Goal: Transaction & Acquisition: Book appointment/travel/reservation

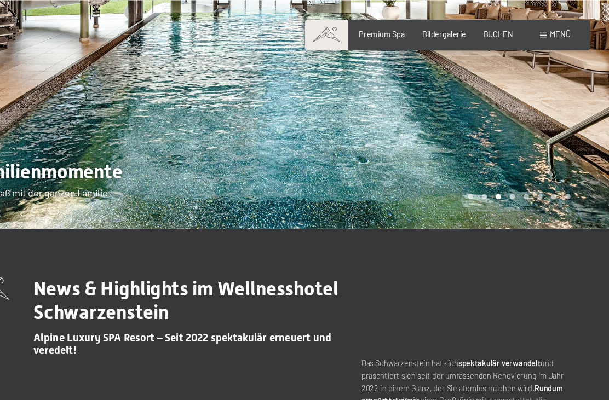
scroll to position [151, 0]
click at [555, 31] on span "Menü" at bounding box center [564, 30] width 19 height 9
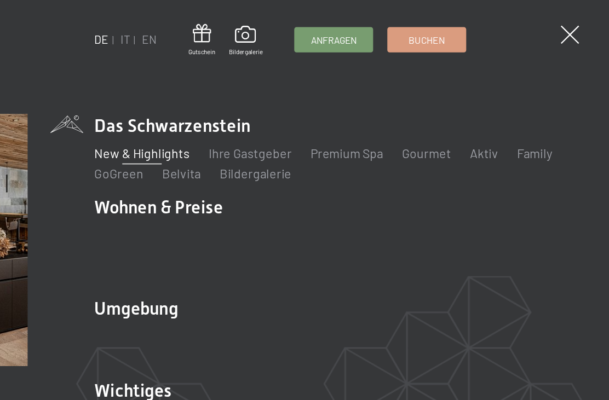
click at [396, 111] on link "Premium Spa" at bounding box center [421, 113] width 50 height 10
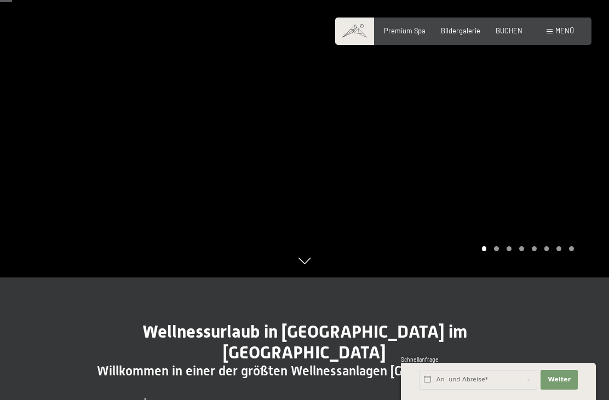
click at [491, 251] on div "Carousel Pagination" at bounding box center [526, 248] width 96 height 5
click at [498, 251] on div "Carousel Page 2" at bounding box center [496, 248] width 5 height 5
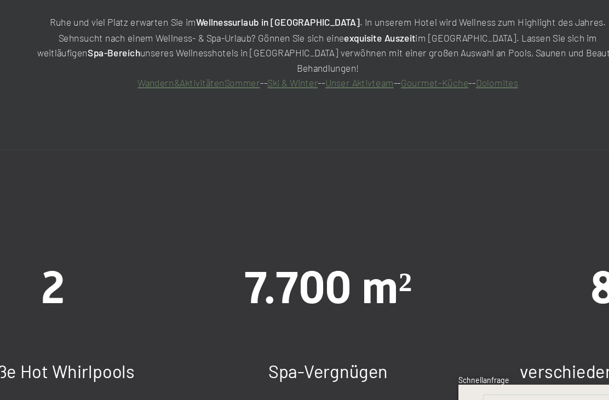
scroll to position [650, 0]
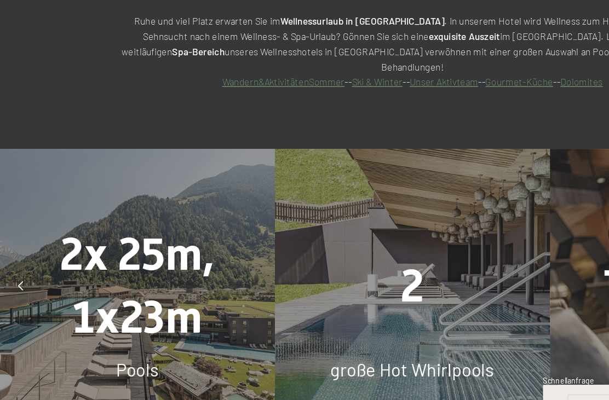
click at [56, 247] on span "2x 25m, 1x23m" at bounding box center [101, 289] width 114 height 85
click at [63, 247] on span "2x 25m, 1x23m" at bounding box center [101, 289] width 114 height 85
click at [71, 247] on span "2x 25m, 1x23m" at bounding box center [101, 289] width 114 height 85
click at [101, 283] on div "2x 25m, 1x23m Pools" at bounding box center [101, 290] width 203 height 203
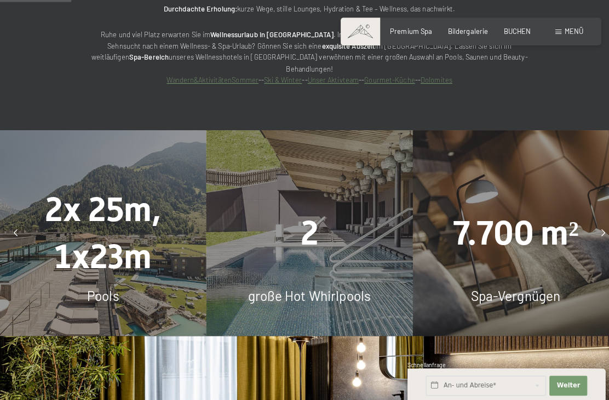
scroll to position [710, 0]
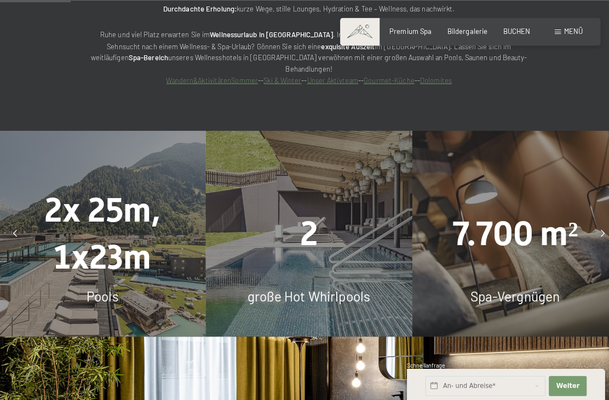
click at [81, 239] on span "2x 25m, 1x23m" at bounding box center [101, 229] width 114 height 85
click at [72, 212] on span "2x 25m, 1x23m" at bounding box center [101, 229] width 114 height 85
click at [68, 245] on span "2x 25m, 1x23m" at bounding box center [101, 229] width 114 height 85
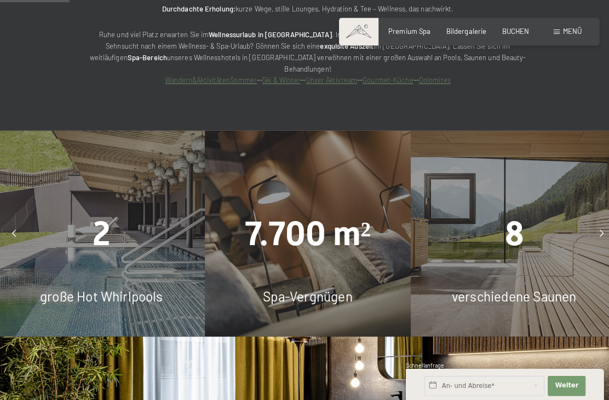
click at [125, 203] on div "2 große Hot Whirlpools" at bounding box center [101, 230] width 203 height 203
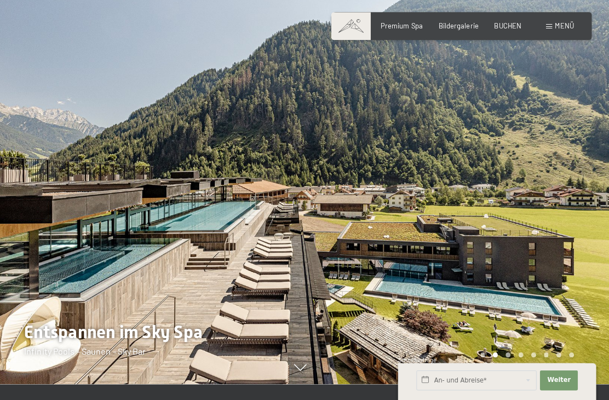
scroll to position [16, 0]
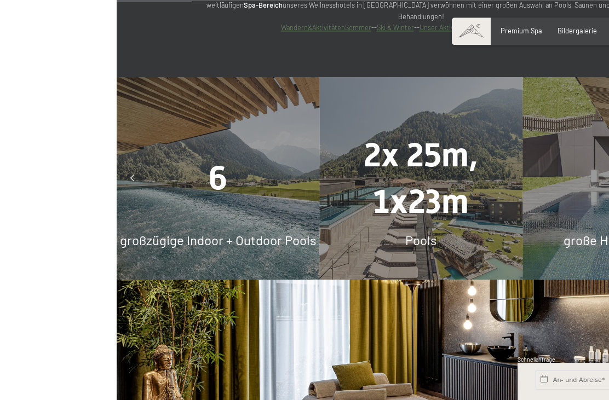
scroll to position [762, 0]
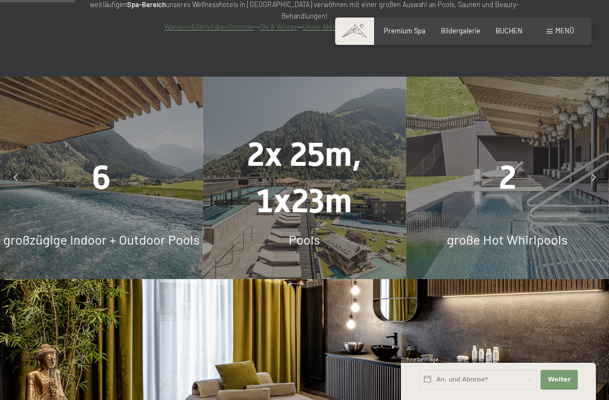
click at [318, 158] on span "2x 25m, 1x23m" at bounding box center [304, 177] width 114 height 85
click at [316, 242] on span "Pools" at bounding box center [304, 240] width 32 height 16
click at [334, 187] on span "2x 25m, 1x23m" at bounding box center [304, 177] width 114 height 85
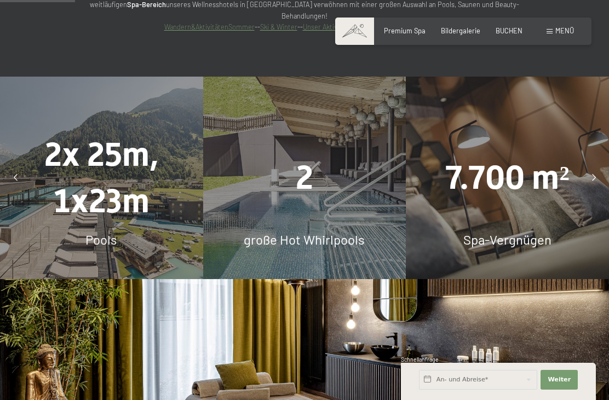
click at [160, 230] on div "Pools" at bounding box center [101, 239] width 203 height 19
click at [114, 164] on span "2x 25m, 1x23m" at bounding box center [101, 177] width 114 height 85
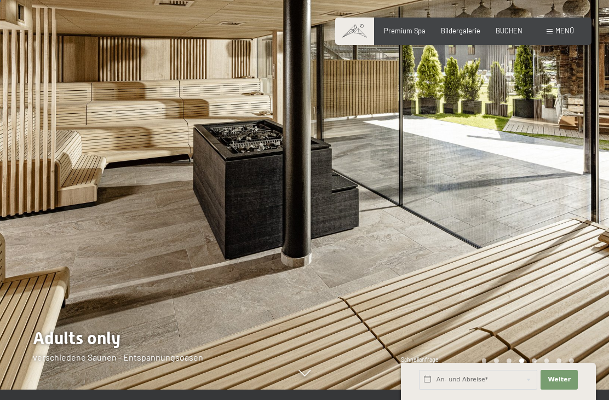
scroll to position [9, 0]
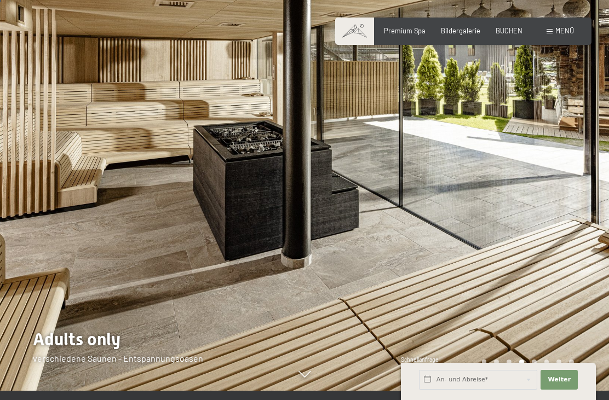
click at [560, 31] on span "Menü" at bounding box center [564, 30] width 19 height 9
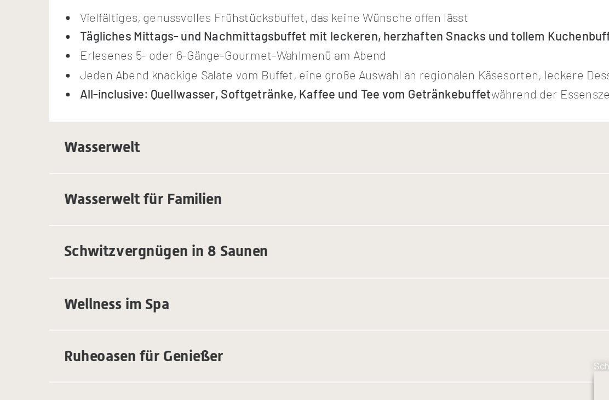
scroll to position [157, 0]
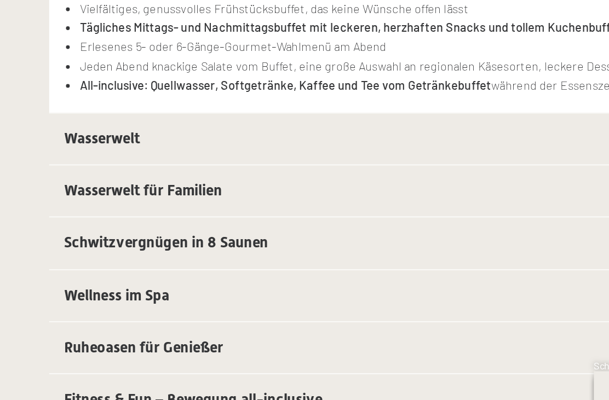
click at [94, 223] on span "Wasserwelt" at bounding box center [116, 228] width 44 height 10
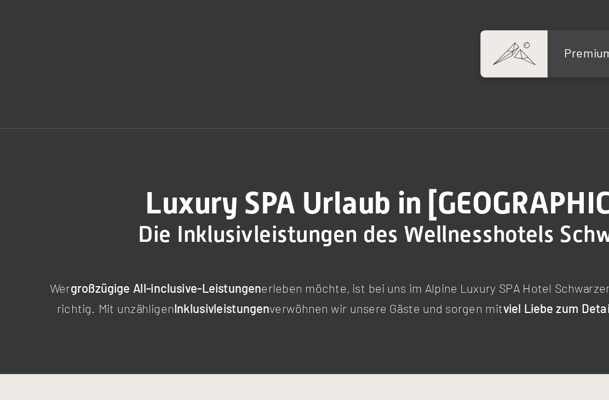
scroll to position [13, 0]
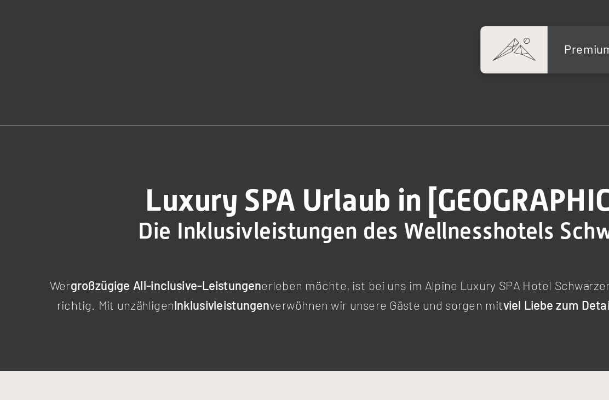
click at [352, 32] on div "Premium Spa Bildergalerie BUCHEN" at bounding box center [444, 31] width 185 height 10
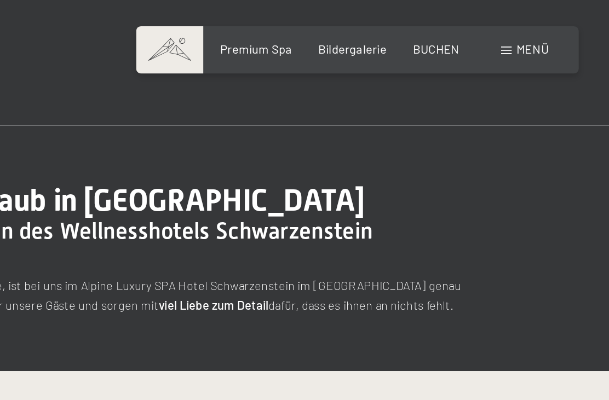
click at [555, 31] on span "Menü" at bounding box center [564, 30] width 19 height 9
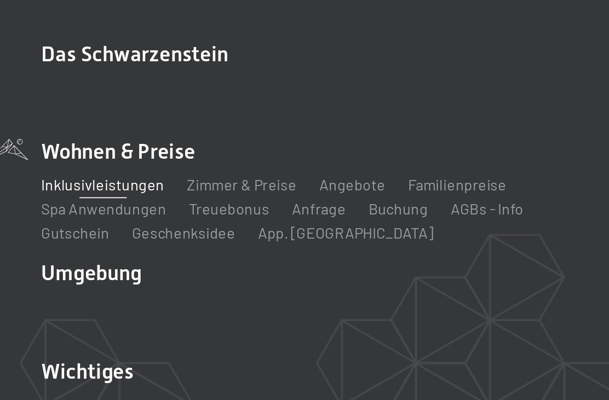
click at [331, 165] on link "Zimmer & Preise" at bounding box center [362, 170] width 63 height 10
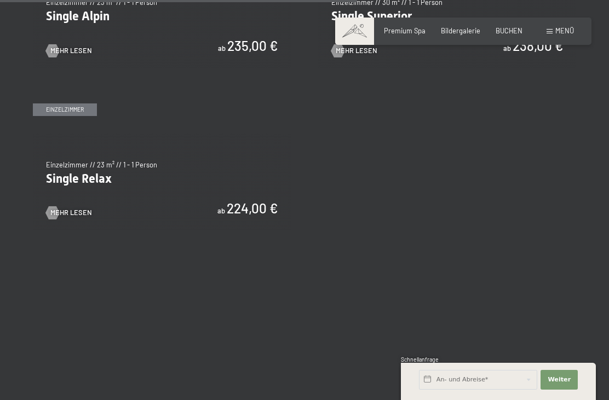
scroll to position [1473, 0]
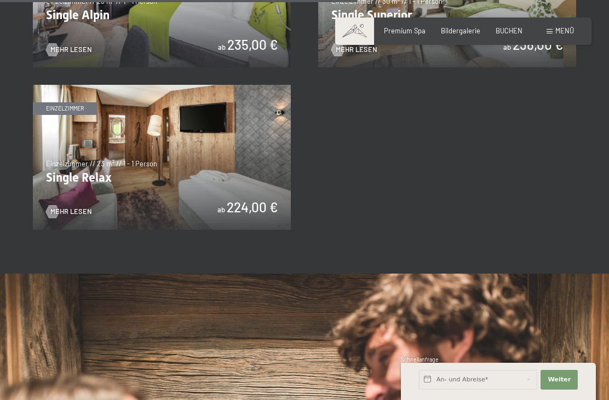
click at [514, 27] on span "BUCHEN" at bounding box center [508, 30] width 27 height 9
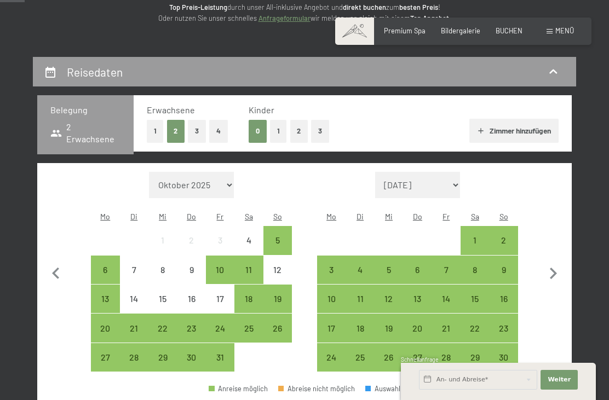
scroll to position [153, 0]
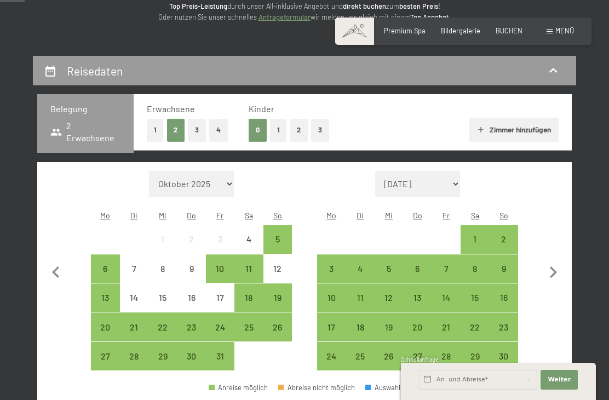
click at [222, 352] on div "31" at bounding box center [220, 365] width 26 height 26
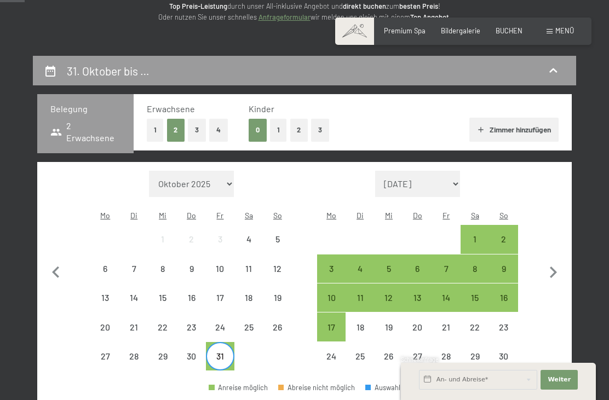
click at [446, 264] on div "7" at bounding box center [446, 277] width 26 height 26
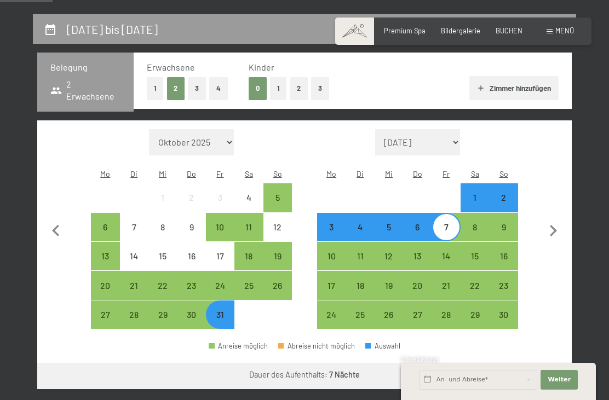
click at [527, 363] on button "Weiter zu „Zimmer“" at bounding box center [522, 376] width 98 height 26
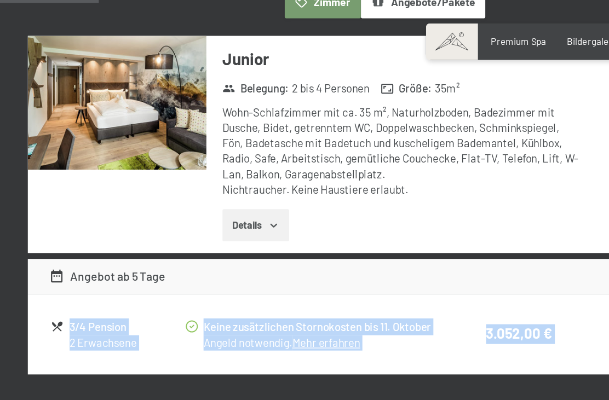
scroll to position [306, 0]
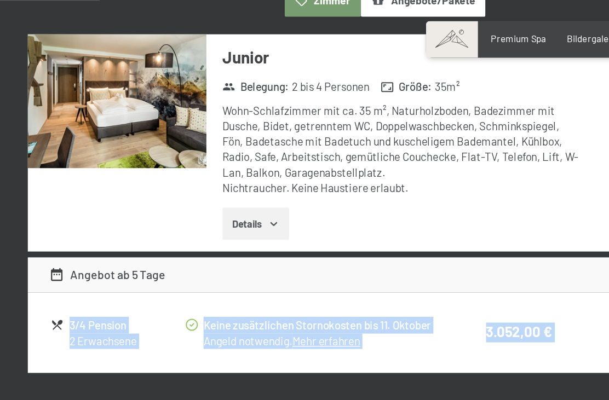
click at [132, 81] on img at bounding box center [104, 77] width 134 height 100
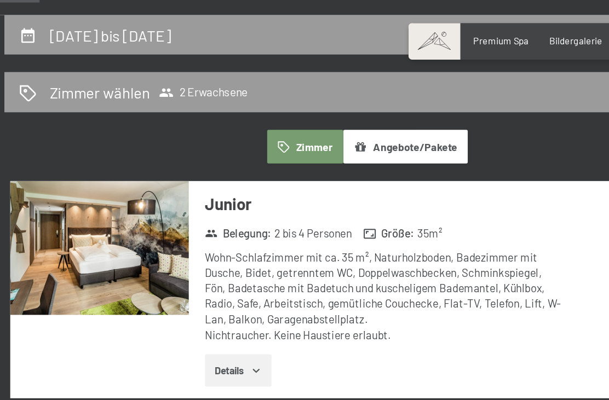
scroll to position [196, 0]
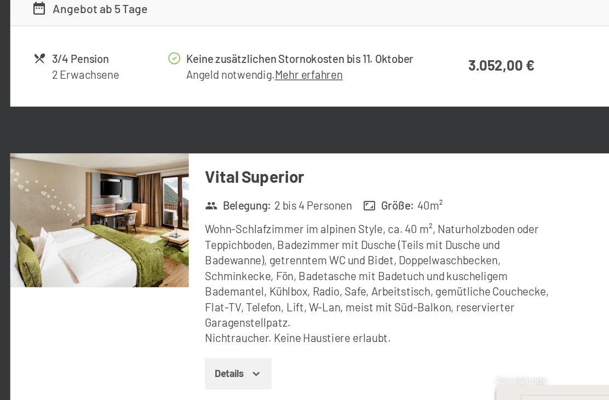
click at [54, 189] on img at bounding box center [104, 239] width 134 height 100
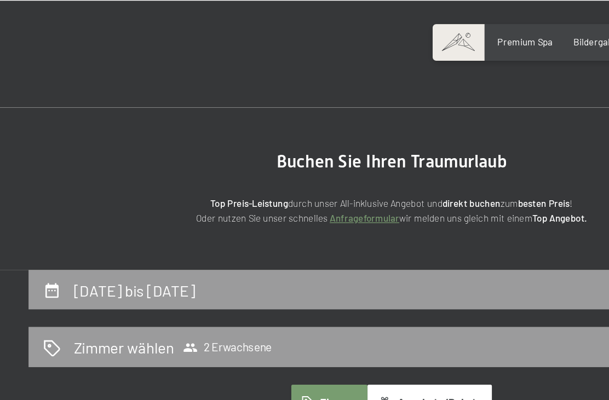
scroll to position [7, 0]
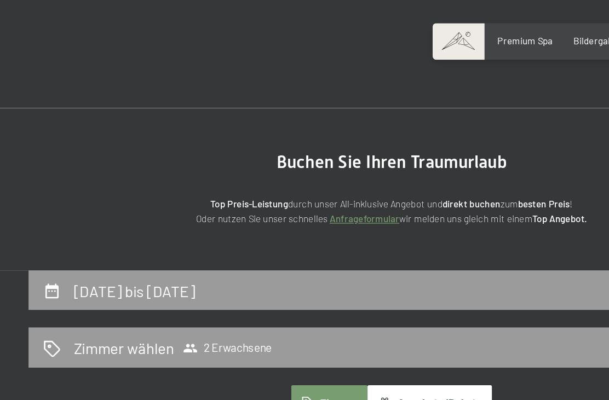
click at [197, 259] on span "2 Erwachsene" at bounding box center [181, 260] width 66 height 11
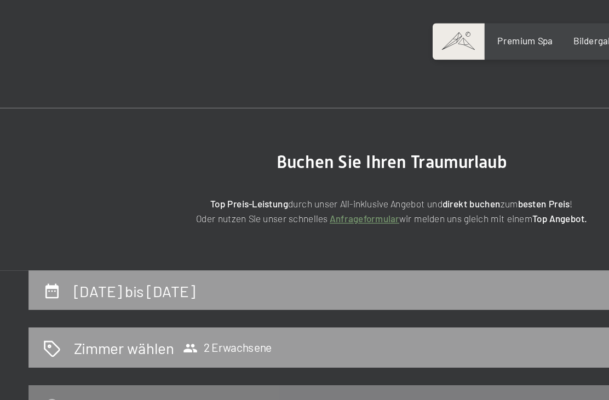
click at [262, 237] on span "Einwilligung Marketing*" at bounding box center [243, 231] width 90 height 11
click at [193, 237] on input "Einwilligung Marketing*" at bounding box center [187, 231] width 11 height 11
checkbox input "false"
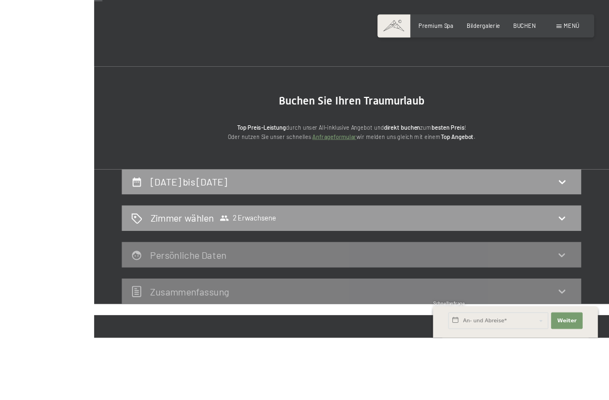
scroll to position [70, 0]
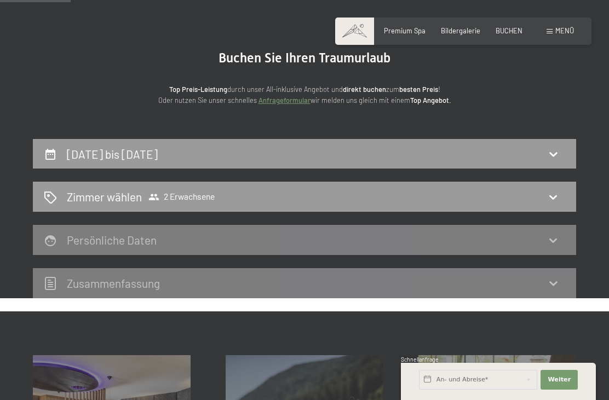
click at [557, 195] on icon at bounding box center [553, 197] width 8 height 4
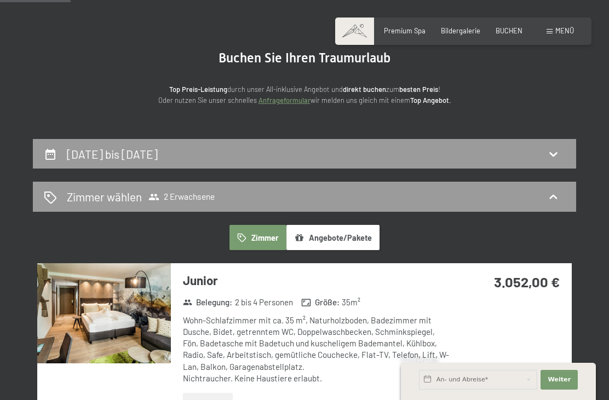
click at [551, 199] on icon at bounding box center [552, 196] width 13 height 13
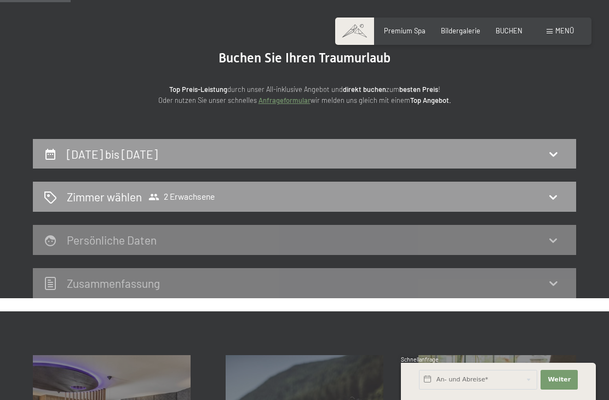
click at [553, 147] on icon at bounding box center [552, 153] width 13 height 13
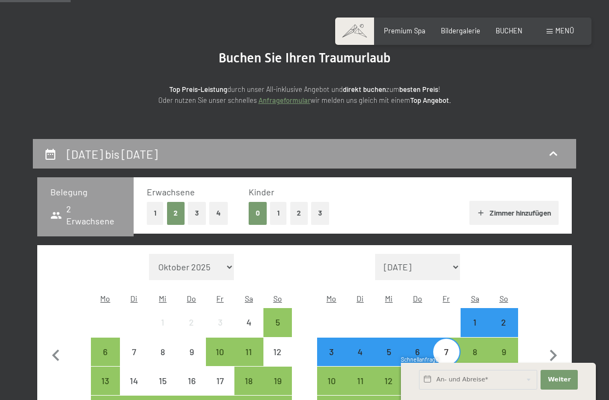
scroll to position [208, 0]
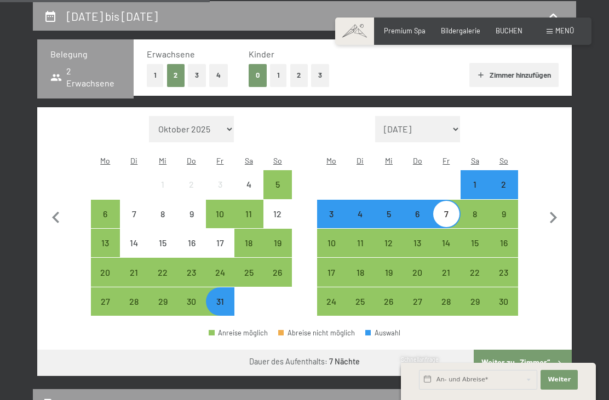
click at [157, 77] on button "1" at bounding box center [155, 75] width 17 height 22
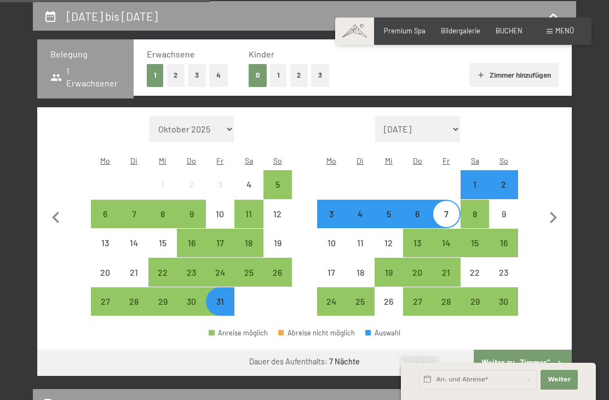
click at [529, 354] on button "Weiter zu „Zimmer“" at bounding box center [522, 363] width 98 height 26
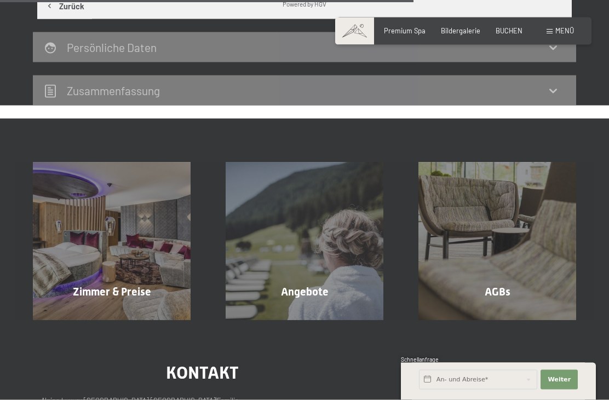
scroll to position [665, 0]
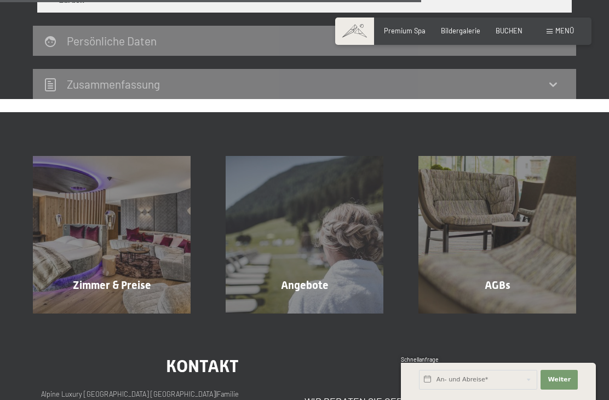
click at [316, 287] on div "Angebote Mehr erfahren" at bounding box center [304, 235] width 193 height 158
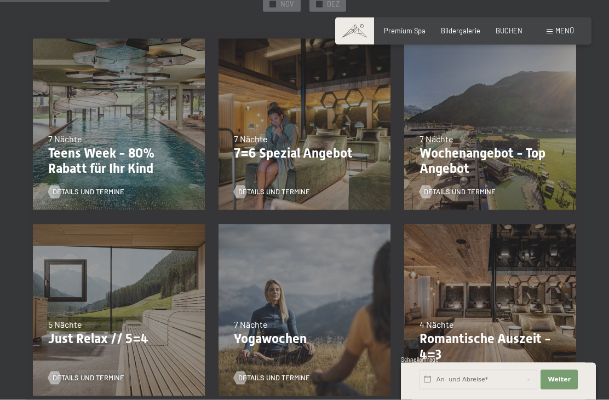
scroll to position [253, 0]
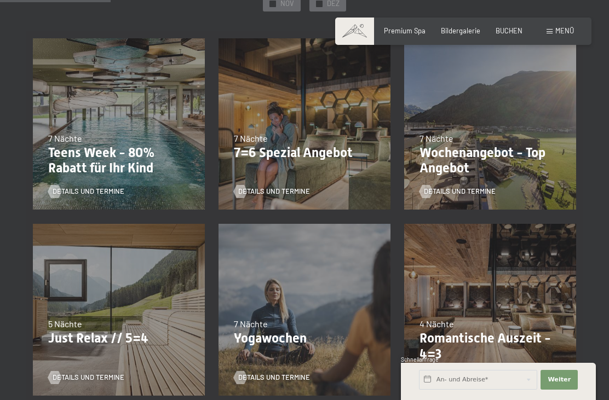
click at [140, 331] on p "Just Relax // 5=4" at bounding box center [118, 339] width 141 height 16
click at [126, 371] on div "Details und Termine" at bounding box center [115, 371] width 135 height 23
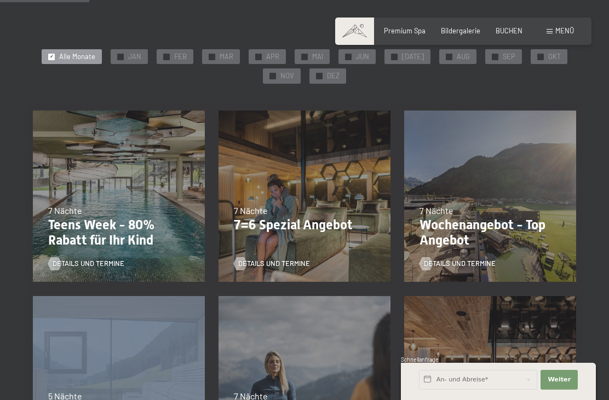
scroll to position [172, 0]
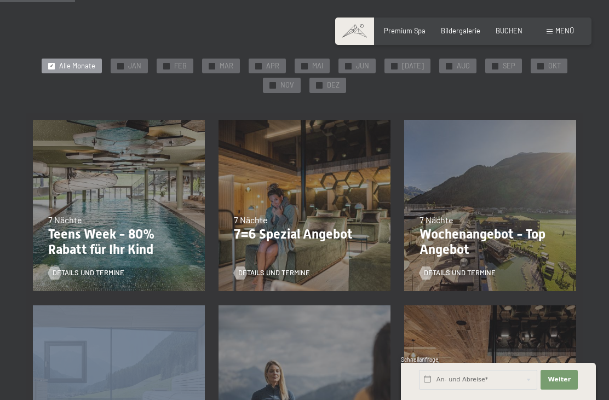
click at [322, 235] on p "7=6 Spezial Angebot" at bounding box center [304, 235] width 141 height 16
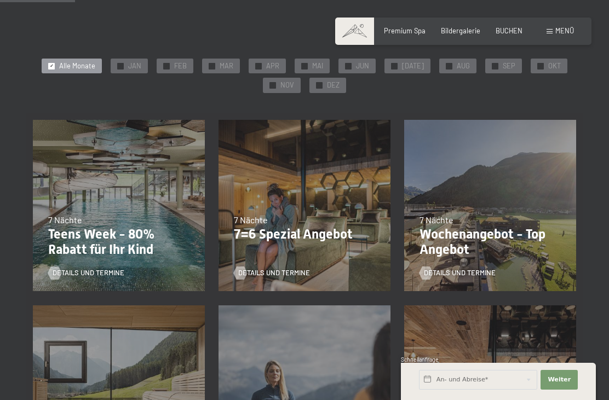
click at [320, 233] on p "7=6 Spezial Angebot" at bounding box center [304, 235] width 141 height 16
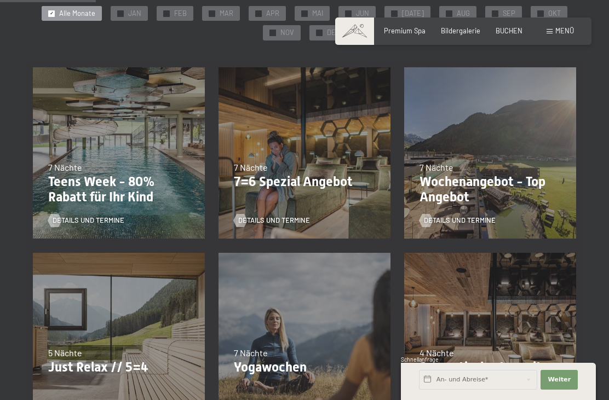
scroll to position [224, 0]
click at [335, 183] on p "7=6 Spezial Angebot" at bounding box center [304, 183] width 141 height 16
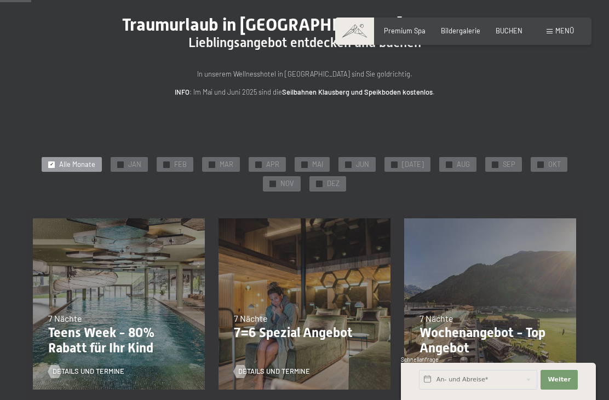
scroll to position [73, 0]
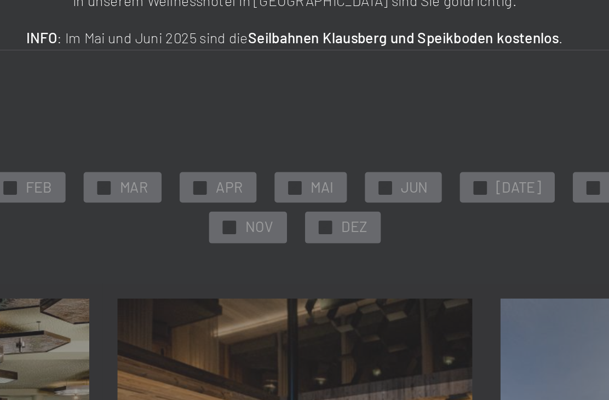
click at [280, 180] on span "NOV" at bounding box center [287, 185] width 14 height 10
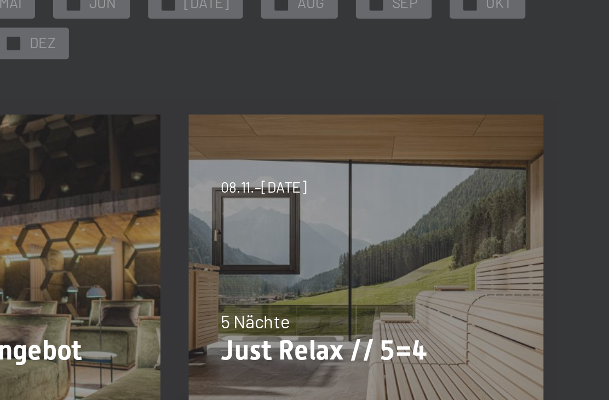
click at [548, 160] on span "OKT" at bounding box center [554, 165] width 13 height 10
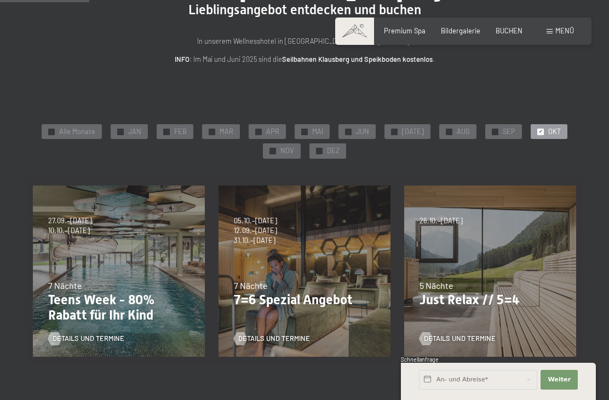
scroll to position [108, 0]
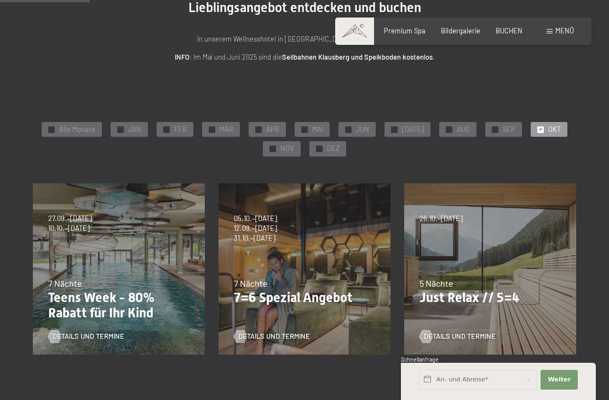
click at [288, 146] on span "NOV" at bounding box center [287, 149] width 14 height 10
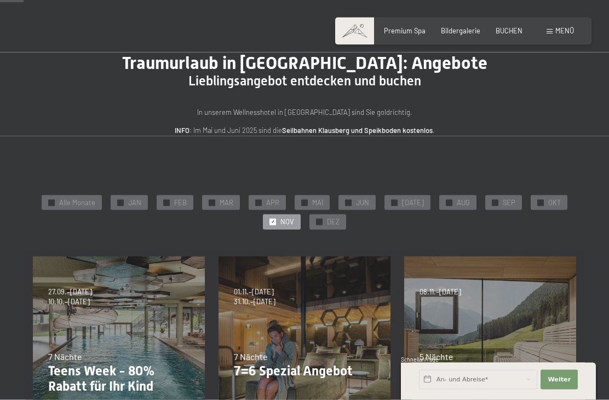
scroll to position [36, 0]
click at [561, 31] on span "Menü" at bounding box center [564, 30] width 19 height 9
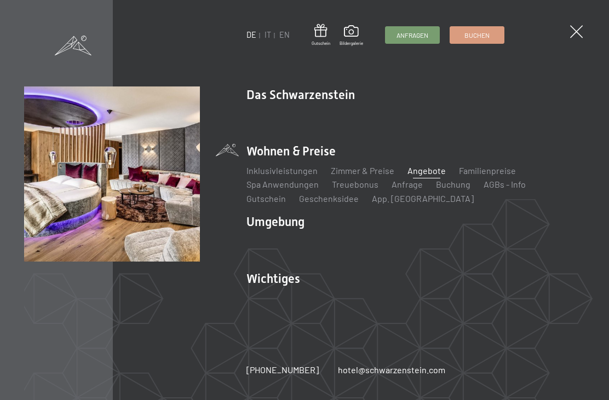
scroll to position [13, 0]
click at [481, 36] on span "Buchen" at bounding box center [476, 35] width 25 height 9
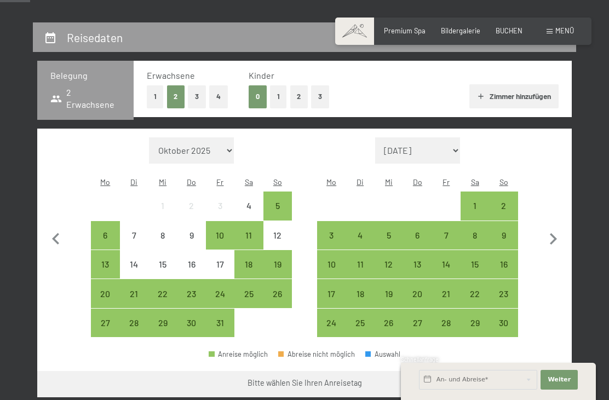
click at [473, 201] on div "1" at bounding box center [474, 214] width 26 height 26
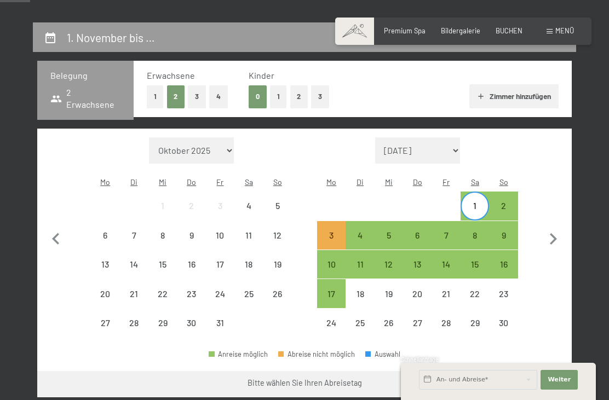
click at [478, 231] on div "8" at bounding box center [474, 244] width 26 height 26
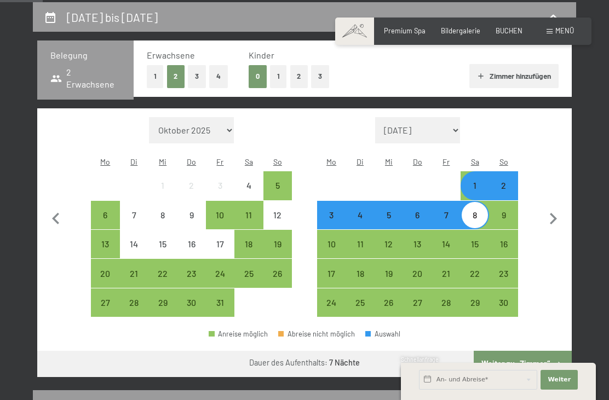
click at [544, 354] on button "Weiter zu „Zimmer“" at bounding box center [522, 364] width 98 height 26
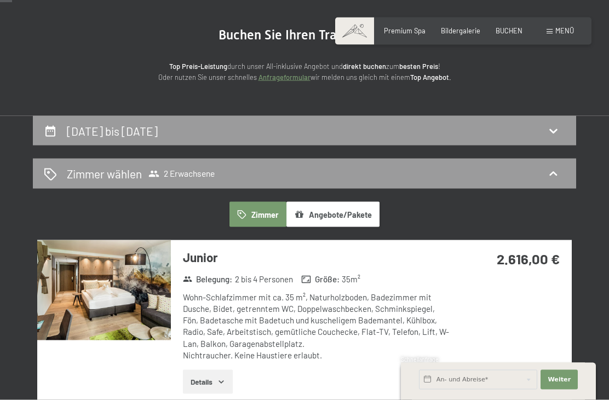
scroll to position [27, 0]
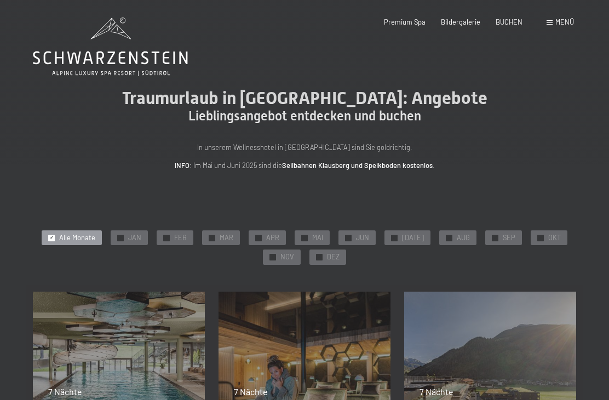
click at [561, 20] on span "Menü" at bounding box center [564, 22] width 19 height 9
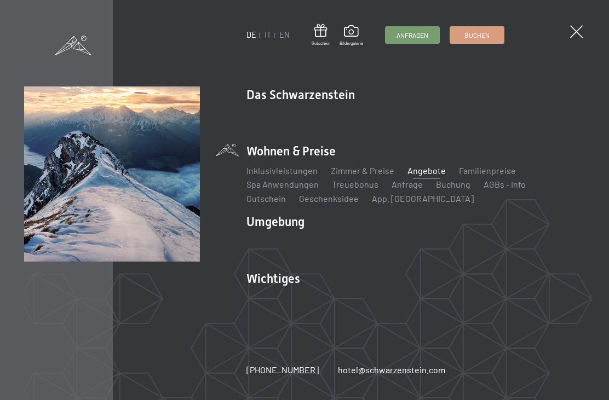
click at [283, 224] on li "Umgebung Das Ahrntal Ski & Winter Skifahren Skischule Wandern & [PERSON_NAME] W…" at bounding box center [415, 237] width 338 height 48
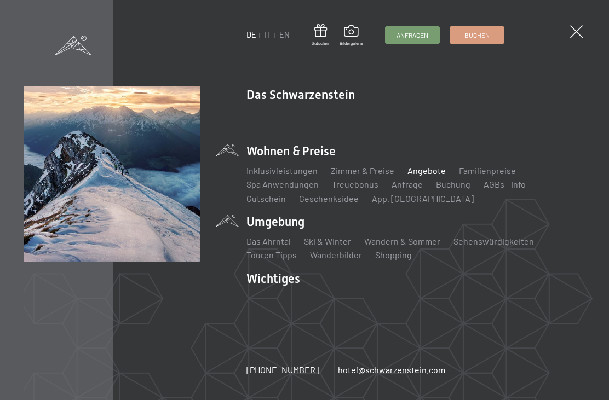
click at [276, 241] on link "Das Ahrntal" at bounding box center [268, 241] width 44 height 10
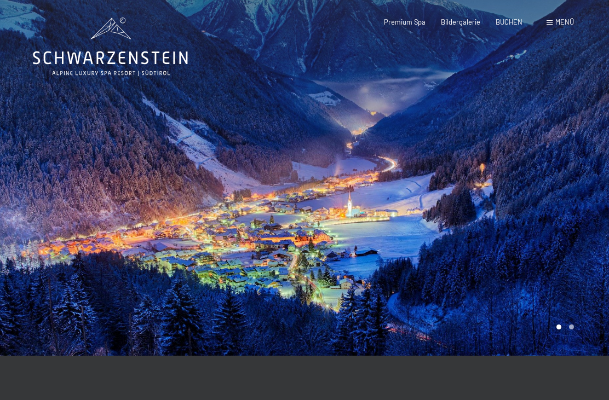
click at [571, 331] on div at bounding box center [456, 178] width 304 height 356
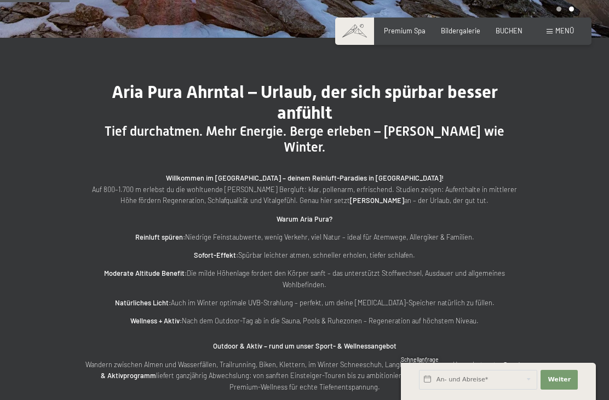
click at [569, 294] on div "Aria Pura Ahrntal – Urlaub, der sich spürbar besser anfühlt Tief durchatmen. Me…" at bounding box center [304, 338] width 609 height 600
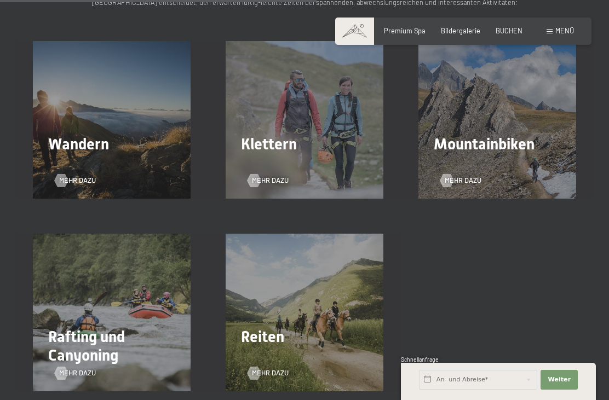
scroll to position [1472, 0]
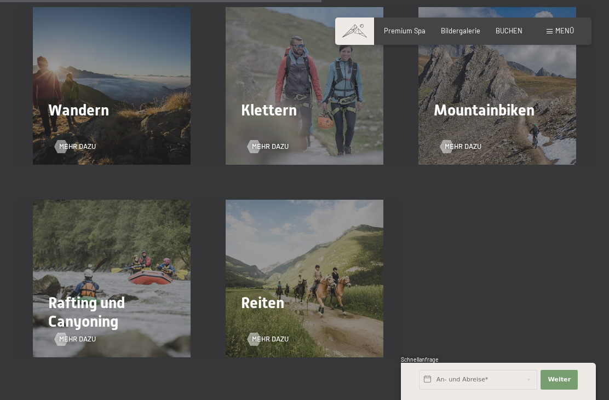
click at [74, 101] on span "Wandern" at bounding box center [78, 110] width 61 height 18
click at [75, 101] on span "Wandern" at bounding box center [78, 110] width 61 height 18
click at [89, 101] on span "Wandern" at bounding box center [78, 110] width 61 height 18
click at [86, 142] on span "Mehr dazu" at bounding box center [77, 147] width 37 height 10
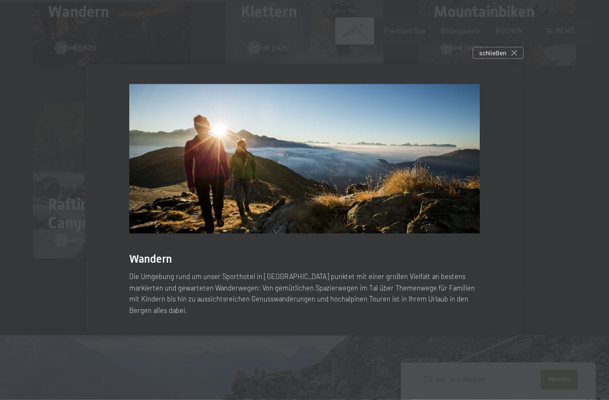
scroll to position [1571, 0]
click at [501, 57] on span "schließen" at bounding box center [492, 52] width 27 height 9
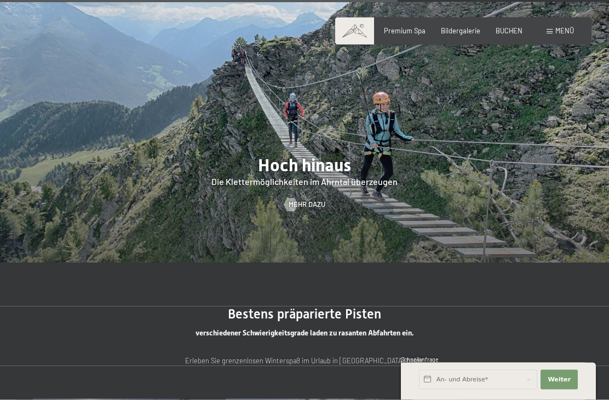
scroll to position [1840, 0]
